Goal: Transaction & Acquisition: Obtain resource

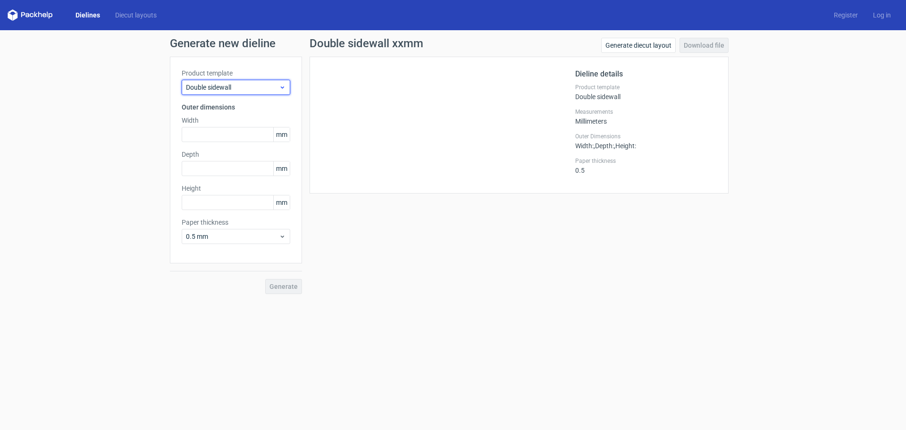
click at [242, 86] on span "Double sidewall" at bounding box center [232, 87] width 93 height 9
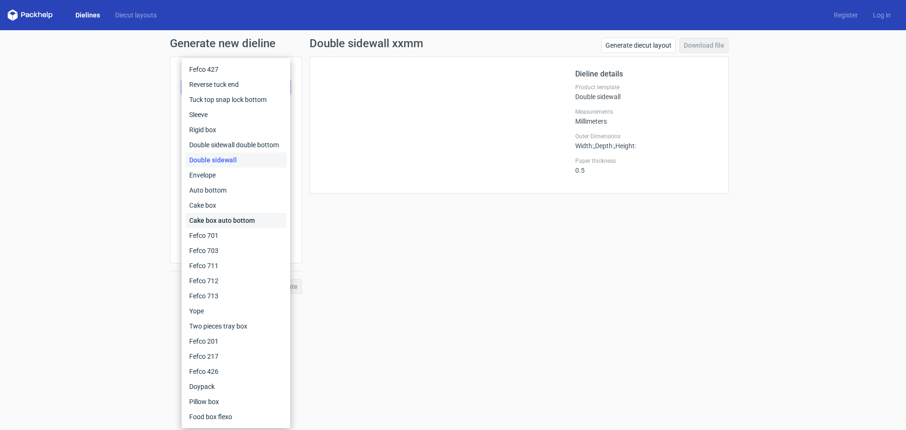
click at [226, 215] on div "Cake box auto bottom" at bounding box center [235, 220] width 101 height 15
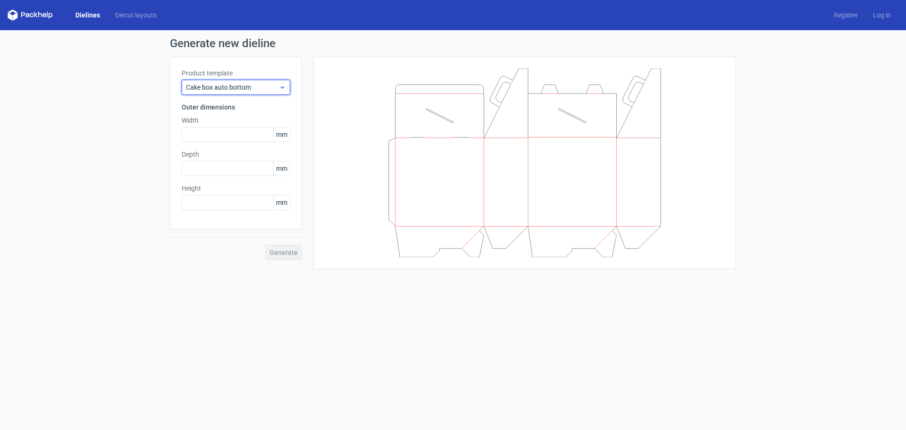
click at [222, 88] on span "Cake box auto bottom" at bounding box center [232, 87] width 93 height 9
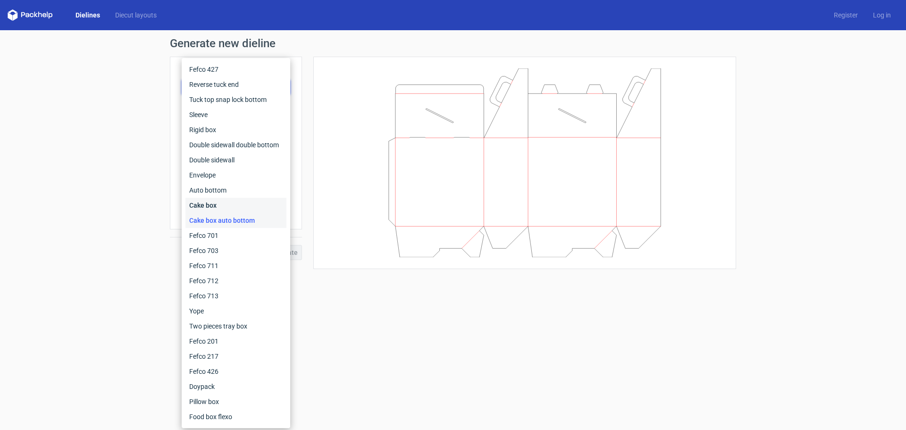
click at [212, 206] on div "Cake box" at bounding box center [235, 205] width 101 height 15
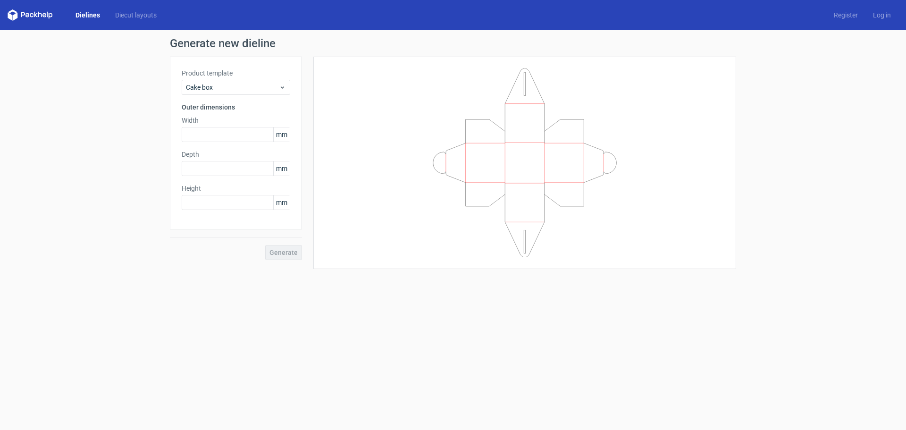
click at [217, 123] on label "Width" at bounding box center [236, 120] width 109 height 9
click at [221, 132] on input "text" at bounding box center [236, 134] width 109 height 15
type input "350"
type input "150"
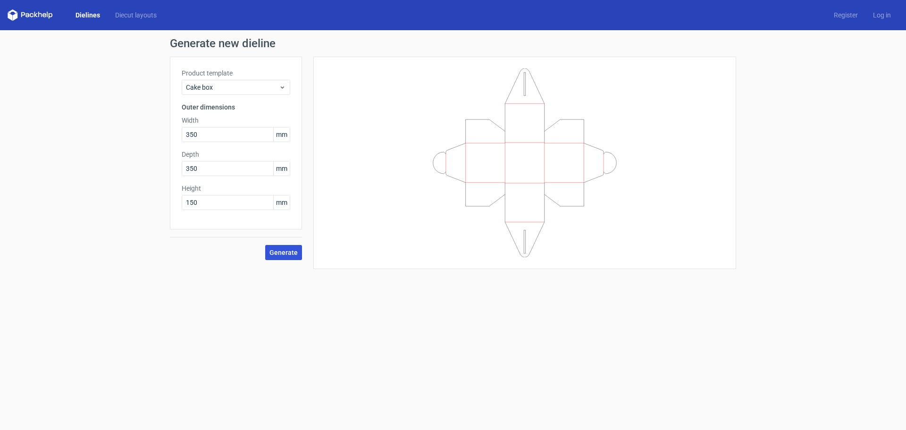
click at [280, 251] on span "Generate" at bounding box center [283, 252] width 28 height 7
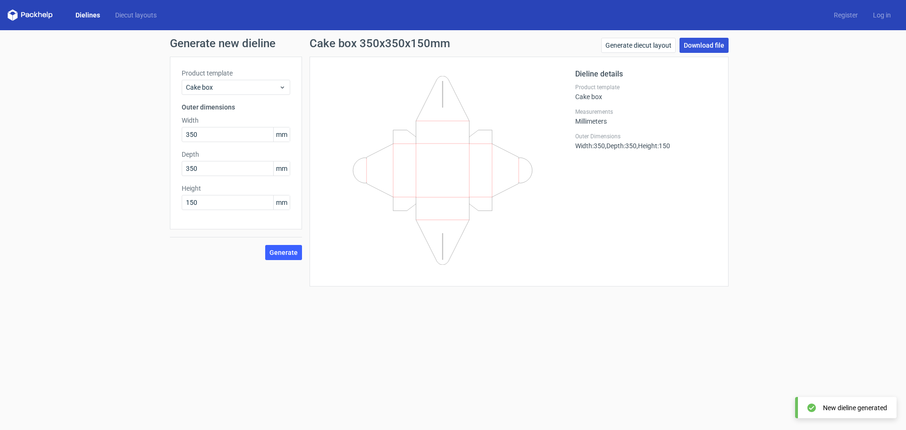
click at [701, 42] on link "Download file" at bounding box center [703, 45] width 49 height 15
click at [282, 257] on button "Generate" at bounding box center [283, 252] width 37 height 15
click at [707, 42] on link "Download file" at bounding box center [703, 45] width 49 height 15
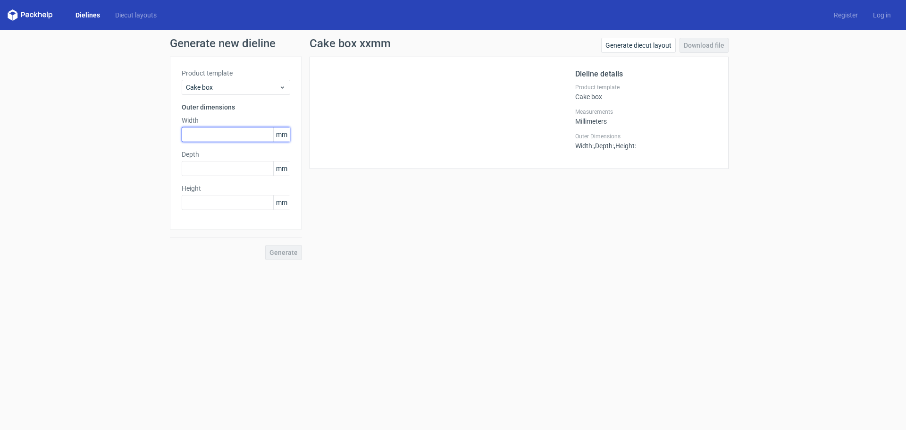
click at [215, 131] on input "text" at bounding box center [236, 134] width 109 height 15
type input "350"
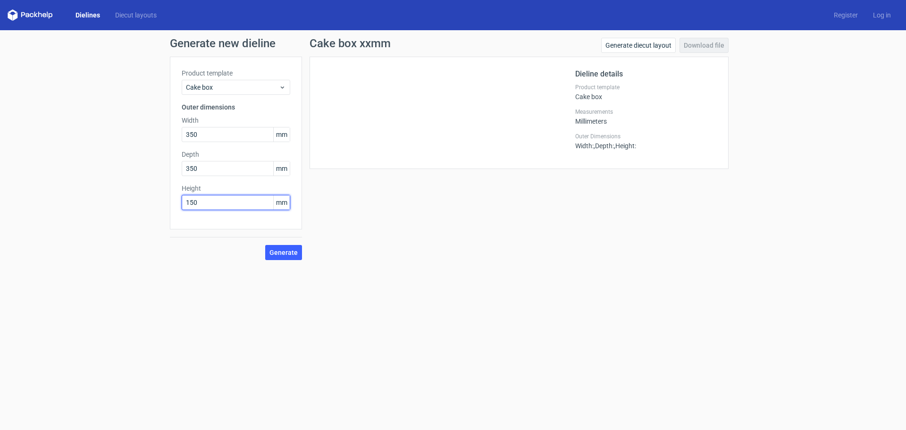
type input "150"
click at [265, 245] on button "Generate" at bounding box center [283, 252] width 37 height 15
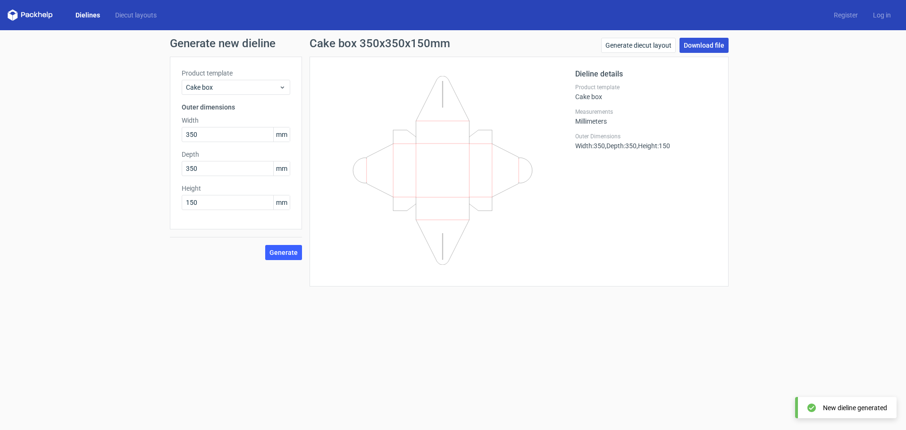
click at [700, 47] on link "Download file" at bounding box center [703, 45] width 49 height 15
click at [207, 85] on span "Cake box" at bounding box center [232, 87] width 93 height 9
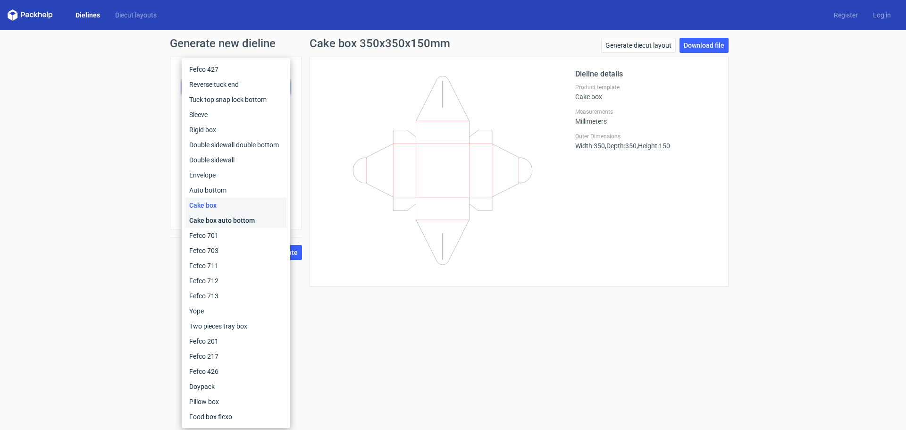
click at [217, 222] on div "Cake box auto bottom" at bounding box center [235, 220] width 101 height 15
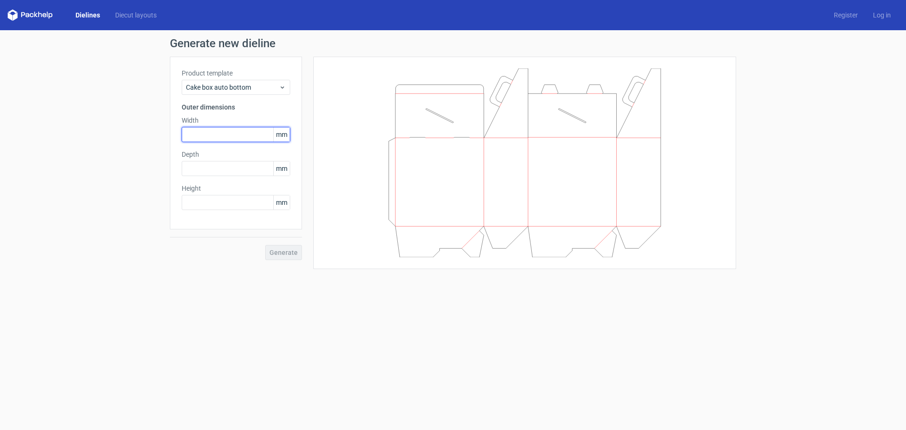
click at [235, 136] on input "text" at bounding box center [236, 134] width 109 height 15
type input "350"
type input "5"
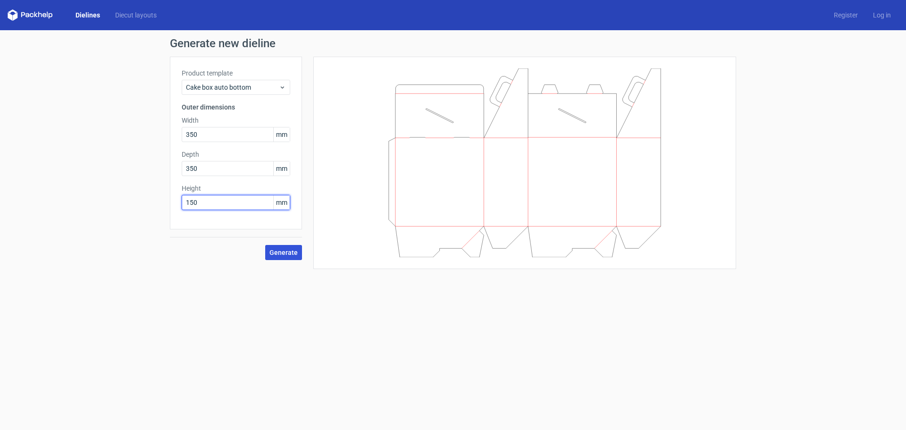
type input "150"
click at [276, 259] on button "Generate" at bounding box center [283, 252] width 37 height 15
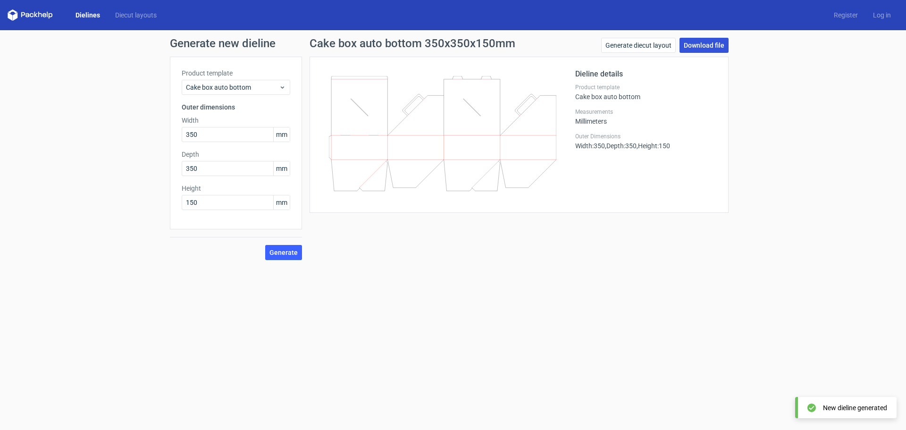
click at [698, 44] on link "Download file" at bounding box center [703, 45] width 49 height 15
